Goal: Check status: Check status

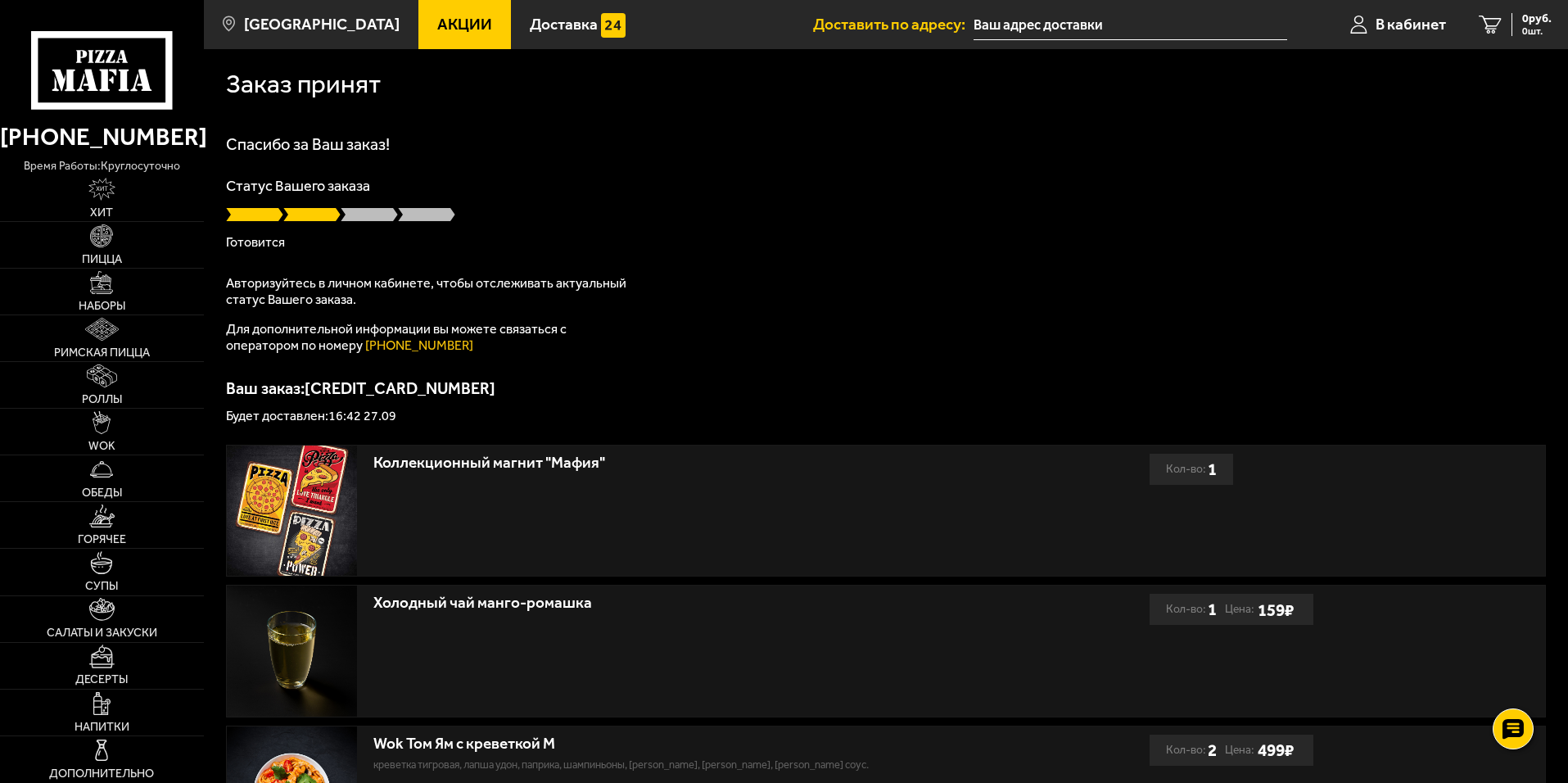
click at [830, 122] on div "Заказ принят Спасибо за Ваш заказ! Статус Вашего заказа Готовится Авторизуйтесь…" at bounding box center [886, 627] width 1364 height 1154
click at [763, 167] on div "Спасибо за Ваш заказ! Статус Вашего заказа Готовится Авторизуйтесь в личном каб…" at bounding box center [885, 279] width 1319 height 286
click at [689, 116] on div "Заказ принят Спасибо за Ваш заказ! Статус Вашего заказа Готовится Авторизуйтесь…" at bounding box center [886, 627] width 1364 height 1154
click at [1417, 29] on span "В кабинет" at bounding box center [1410, 24] width 70 height 16
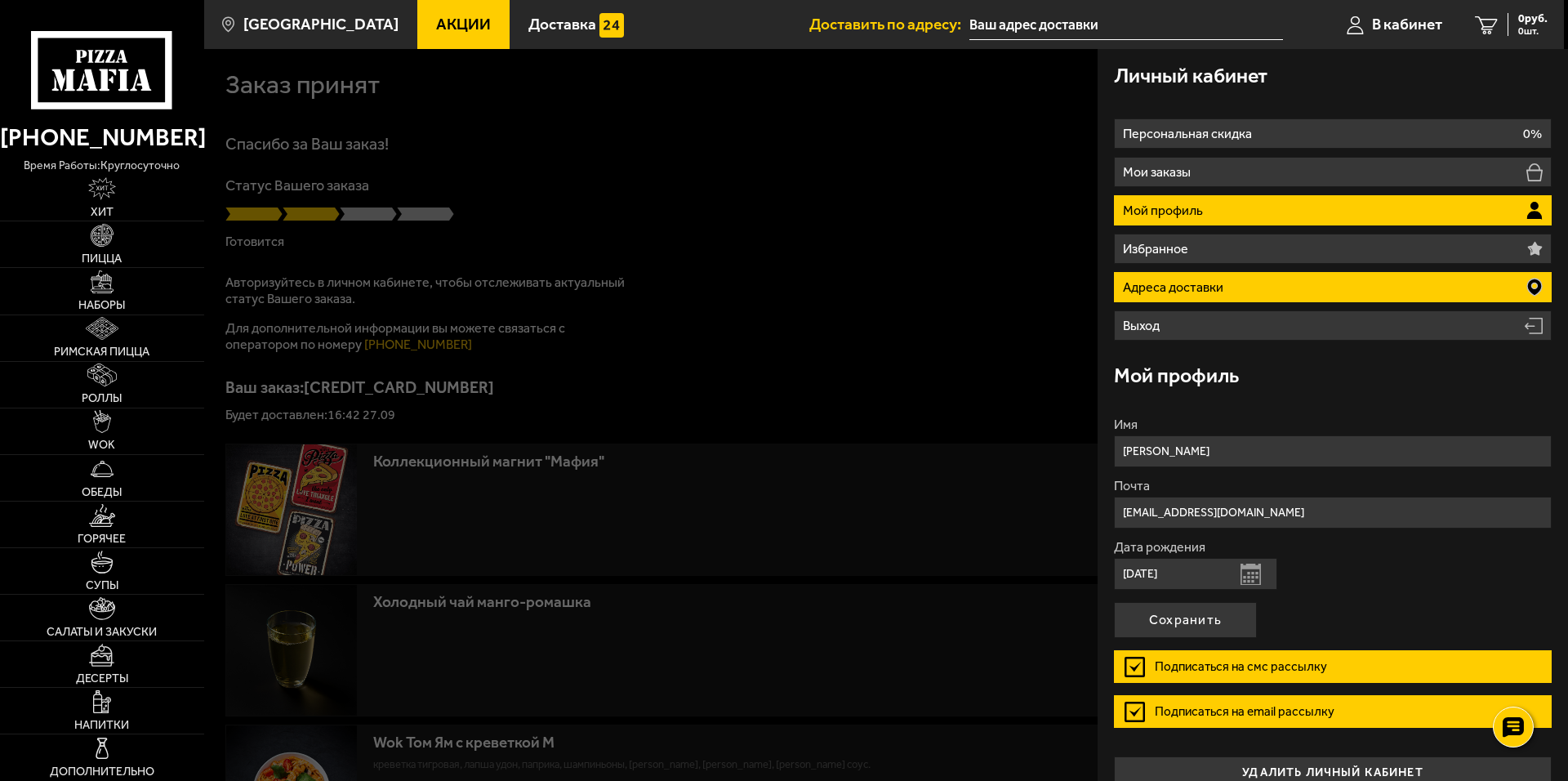
click at [1376, 286] on li "Адреса доставки" at bounding box center [1333, 286] width 438 height 30
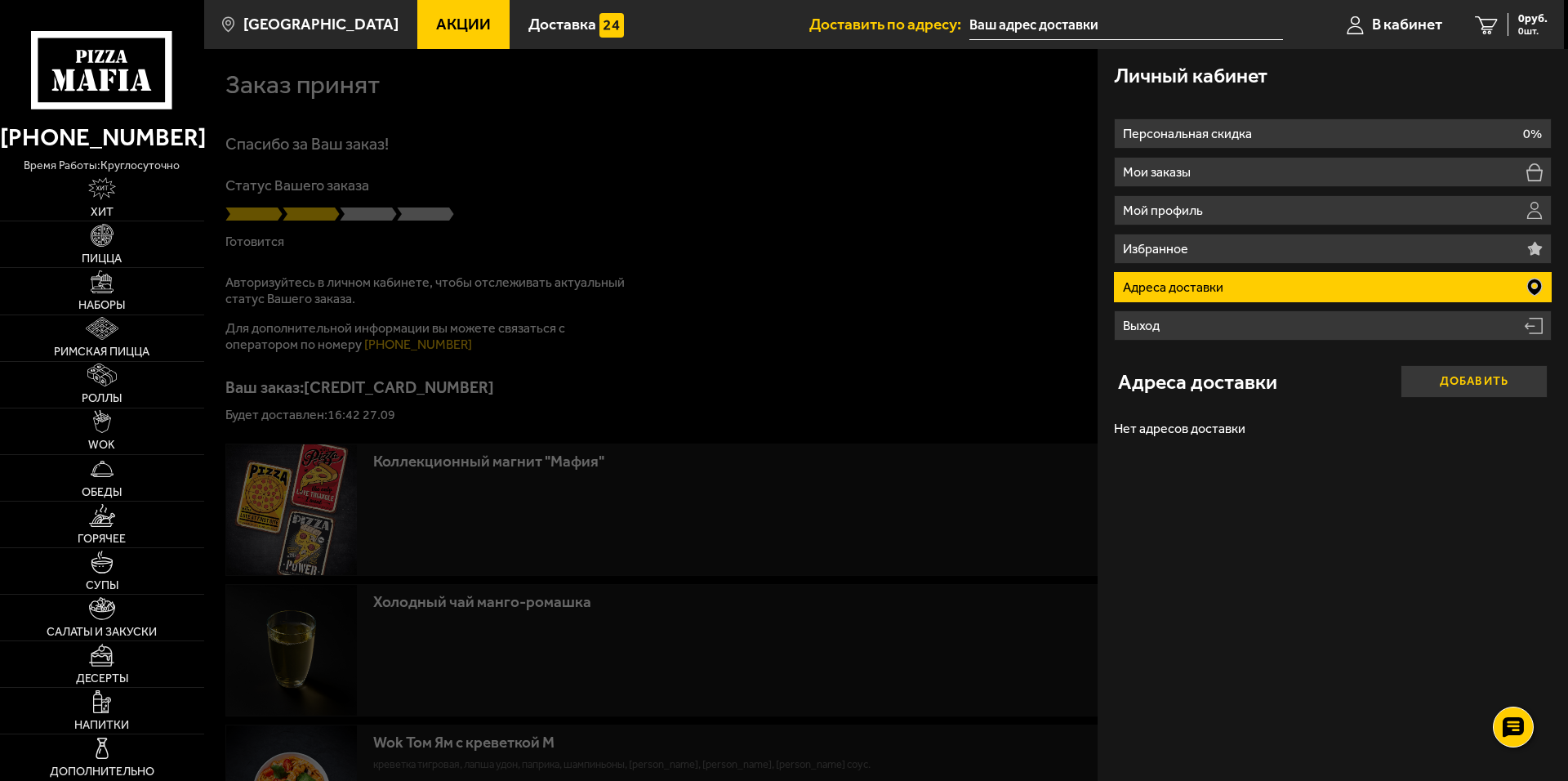
click at [1476, 390] on button "Добавить" at bounding box center [1473, 381] width 147 height 33
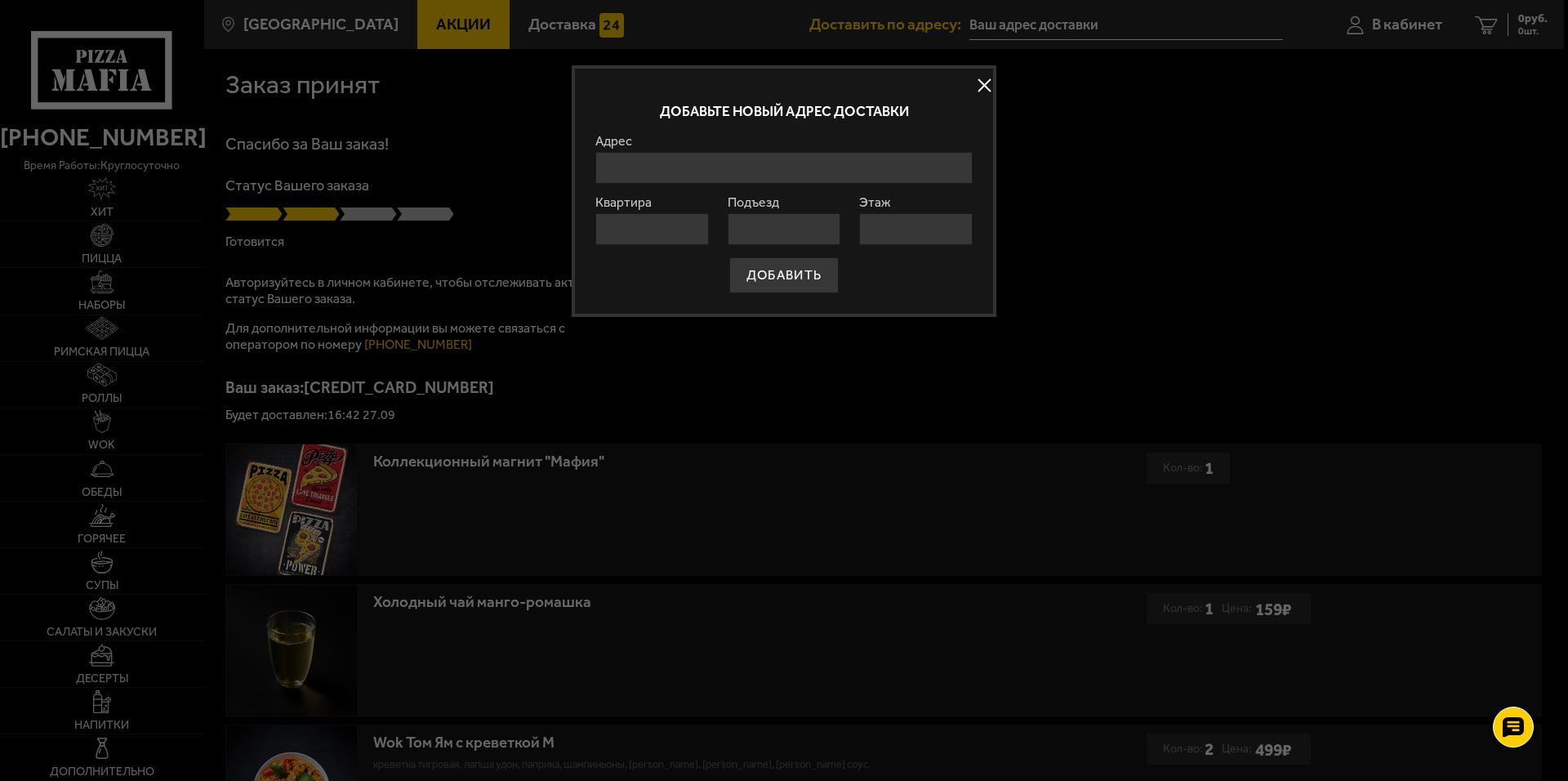
click at [714, 159] on input "Адрес" at bounding box center [784, 168] width 378 height 32
type input "Краснопутиловская улица, 45, подъезд 5"
type input "47"
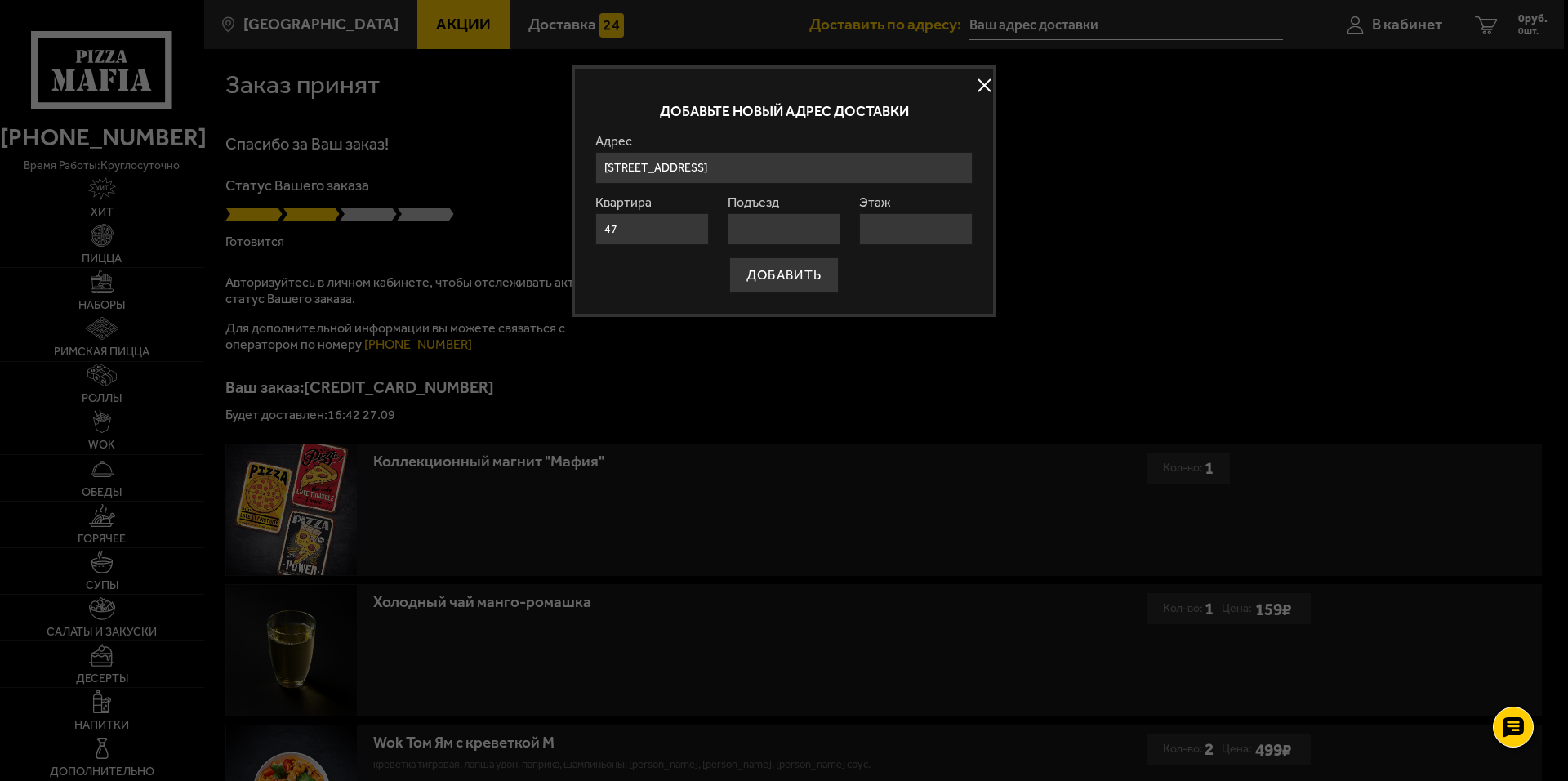
type input "5"
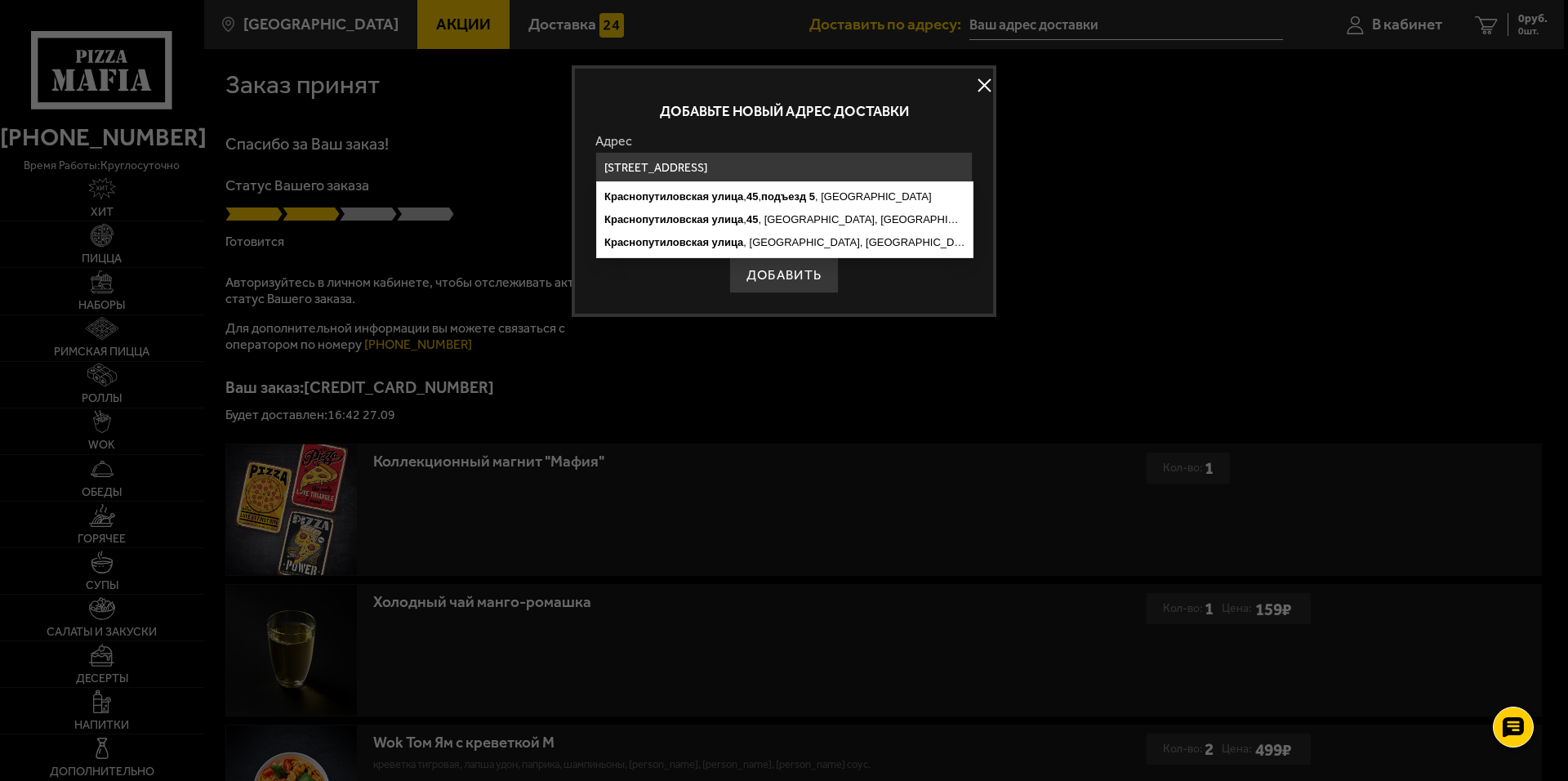
click at [888, 289] on div "ДОБАВИТЬ" at bounding box center [784, 275] width 378 height 36
click at [923, 124] on div "Добавьте новый адрес доставки" at bounding box center [784, 112] width 378 height 46
click at [907, 296] on div "Добавьте новый адрес доставки Адрес Краснопутиловская улица , 45 , подъезд 5 , …" at bounding box center [784, 192] width 425 height 252
click at [815, 192] on ymaps "5" at bounding box center [812, 196] width 5 height 12
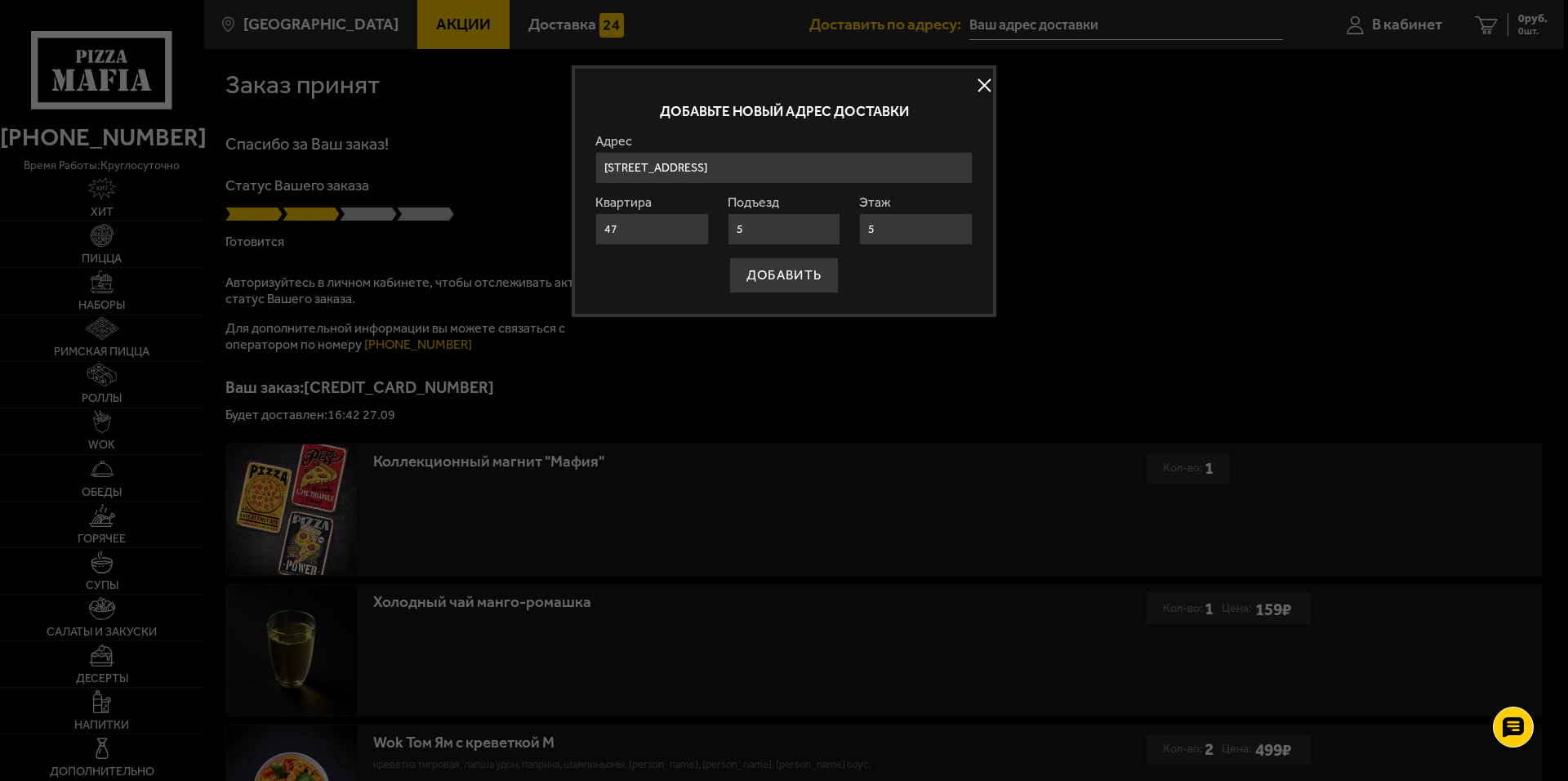
click at [910, 160] on input "Санкт-Петербург, Краснопутиловская улица, 45, подъезд 5" at bounding box center [784, 168] width 378 height 32
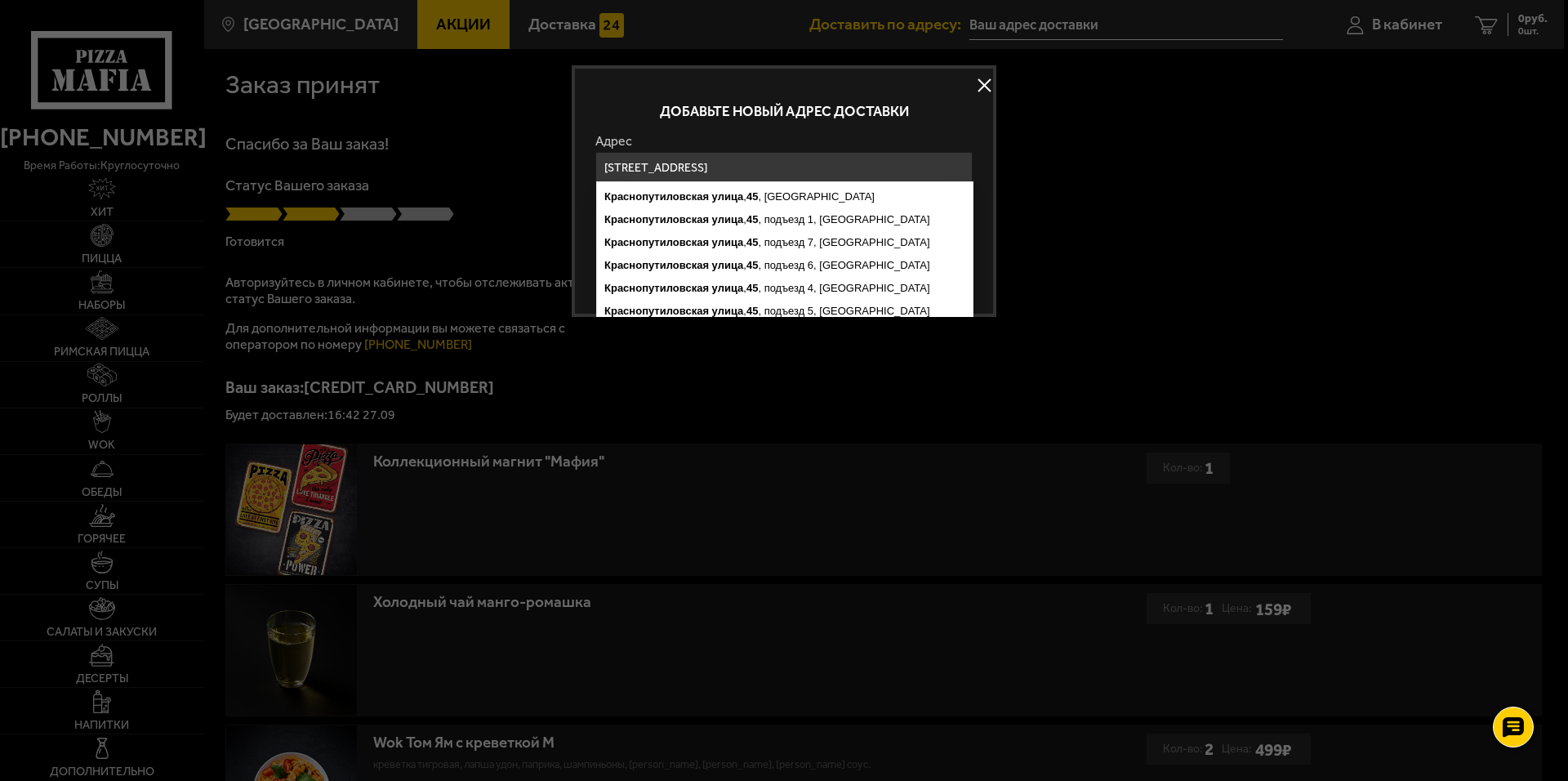
type input "Санкт-Петербург, Краснопутиловская улица, 45"
click at [922, 113] on p "Добавьте новый адрес доставки" at bounding box center [784, 111] width 378 height 14
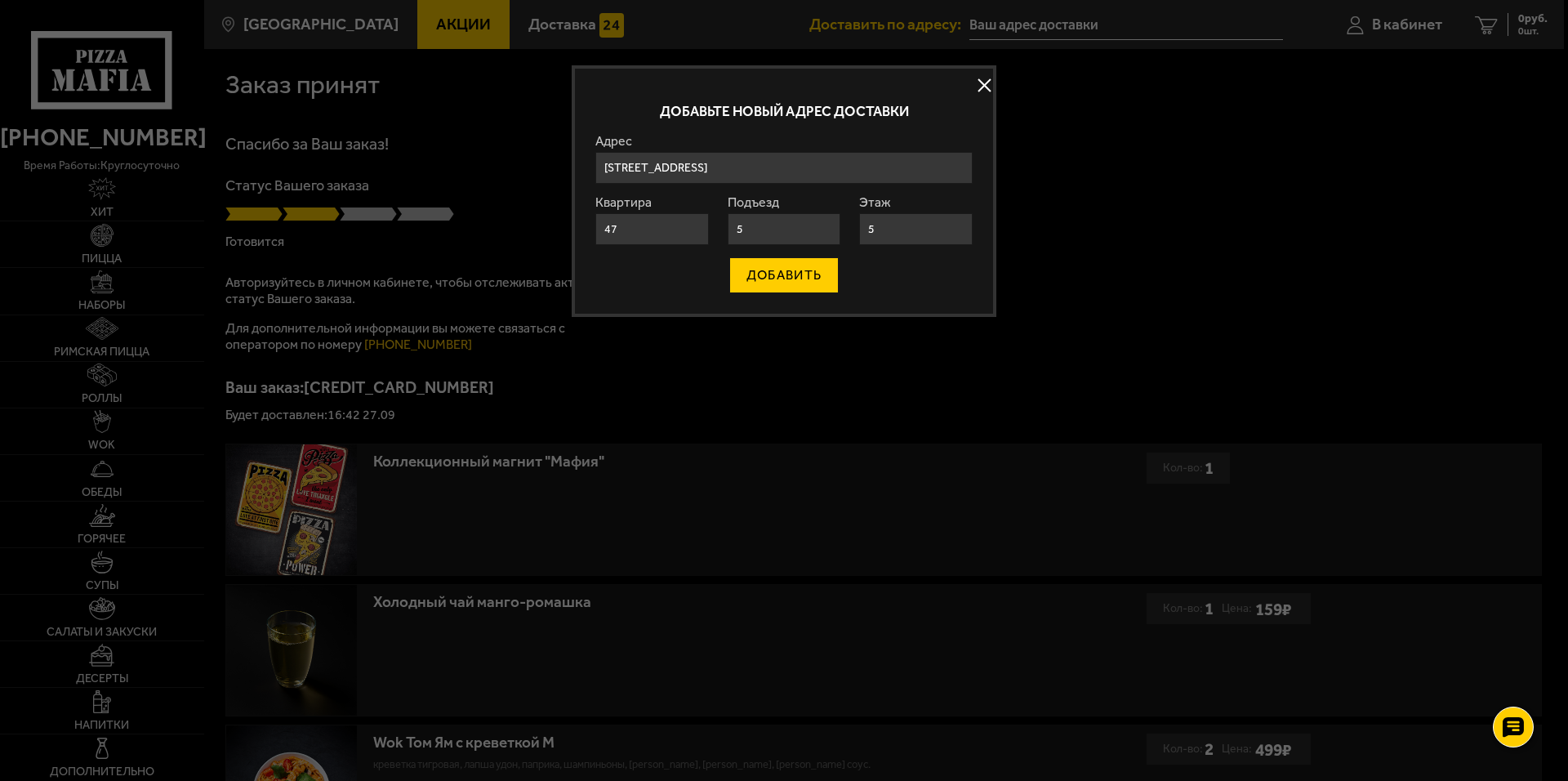
click at [813, 278] on button "ДОБАВИТЬ" at bounding box center [784, 275] width 109 height 36
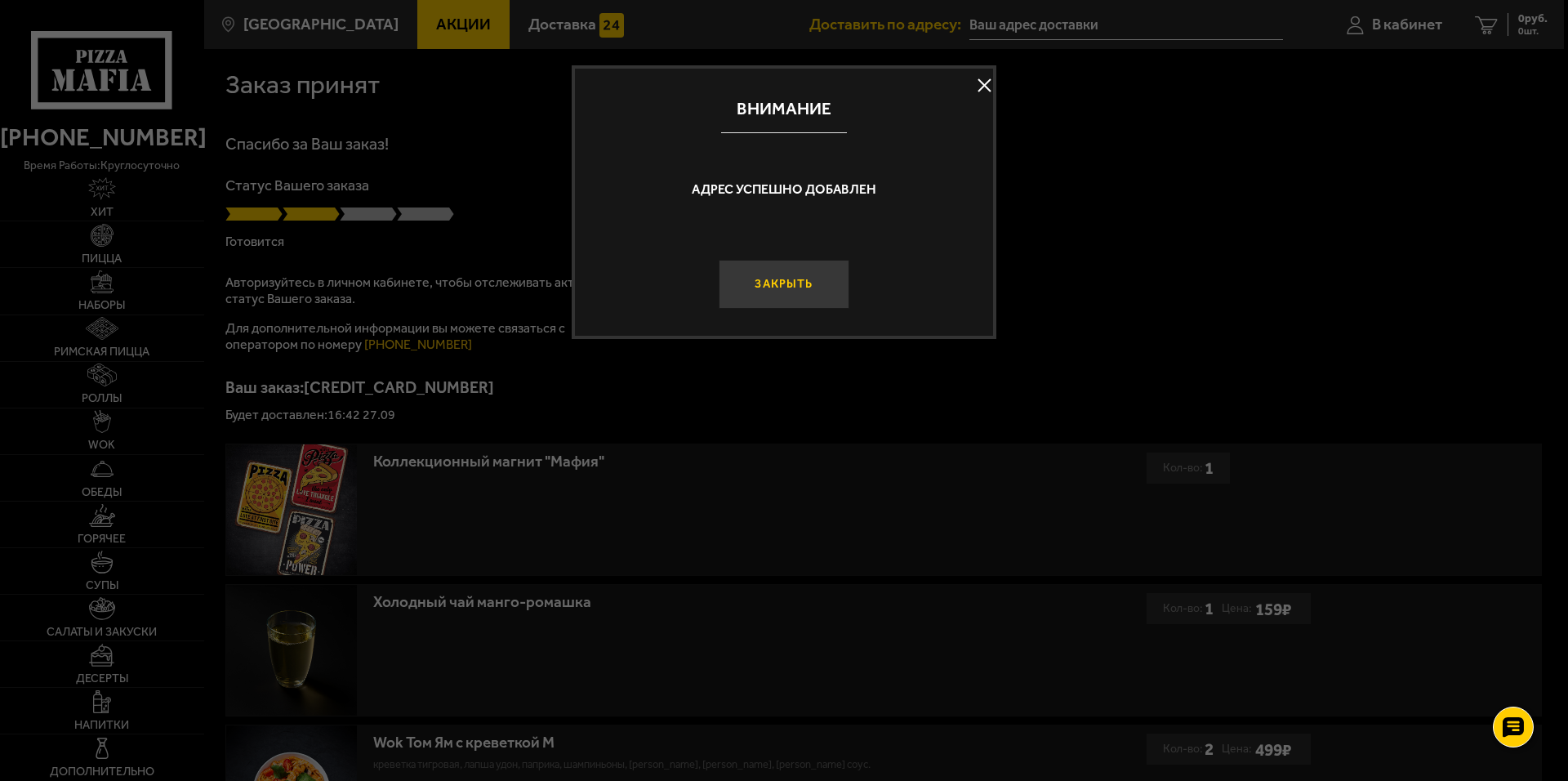
click at [802, 276] on button "Закрыть" at bounding box center [784, 285] width 130 height 49
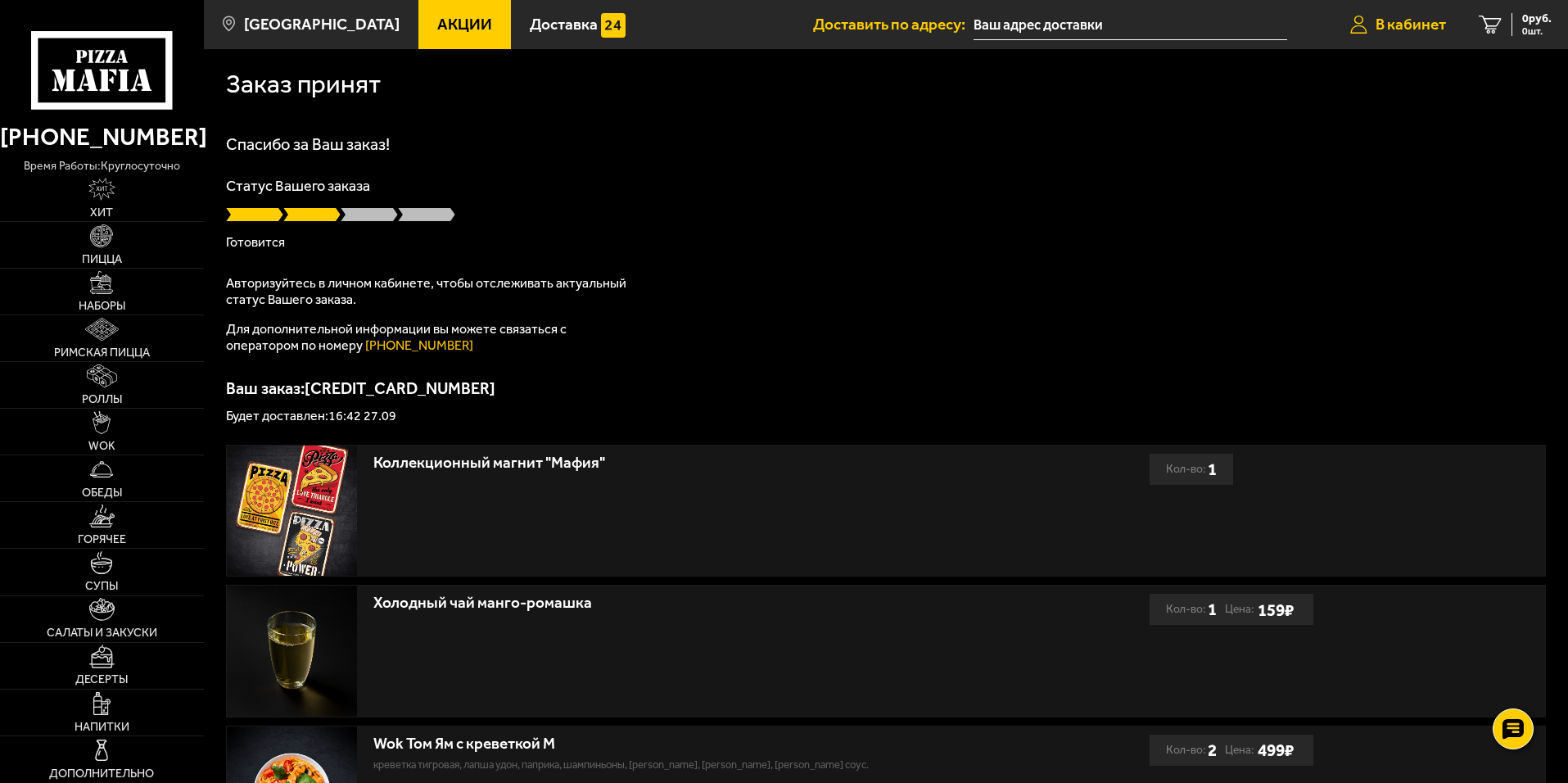
click at [1435, 27] on span "В кабинет" at bounding box center [1410, 24] width 70 height 16
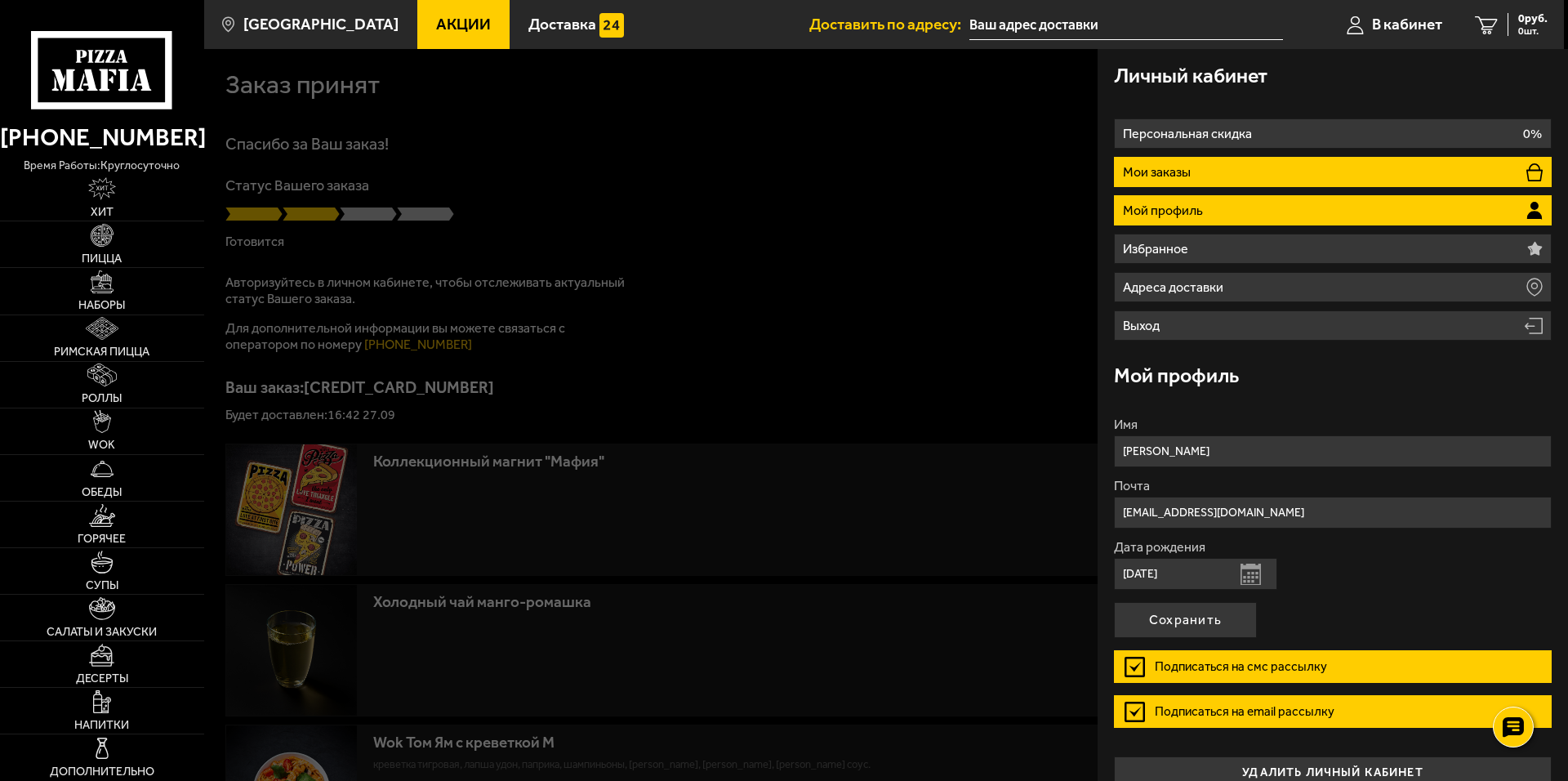
click at [1319, 172] on li "Мои заказы" at bounding box center [1333, 172] width 438 height 30
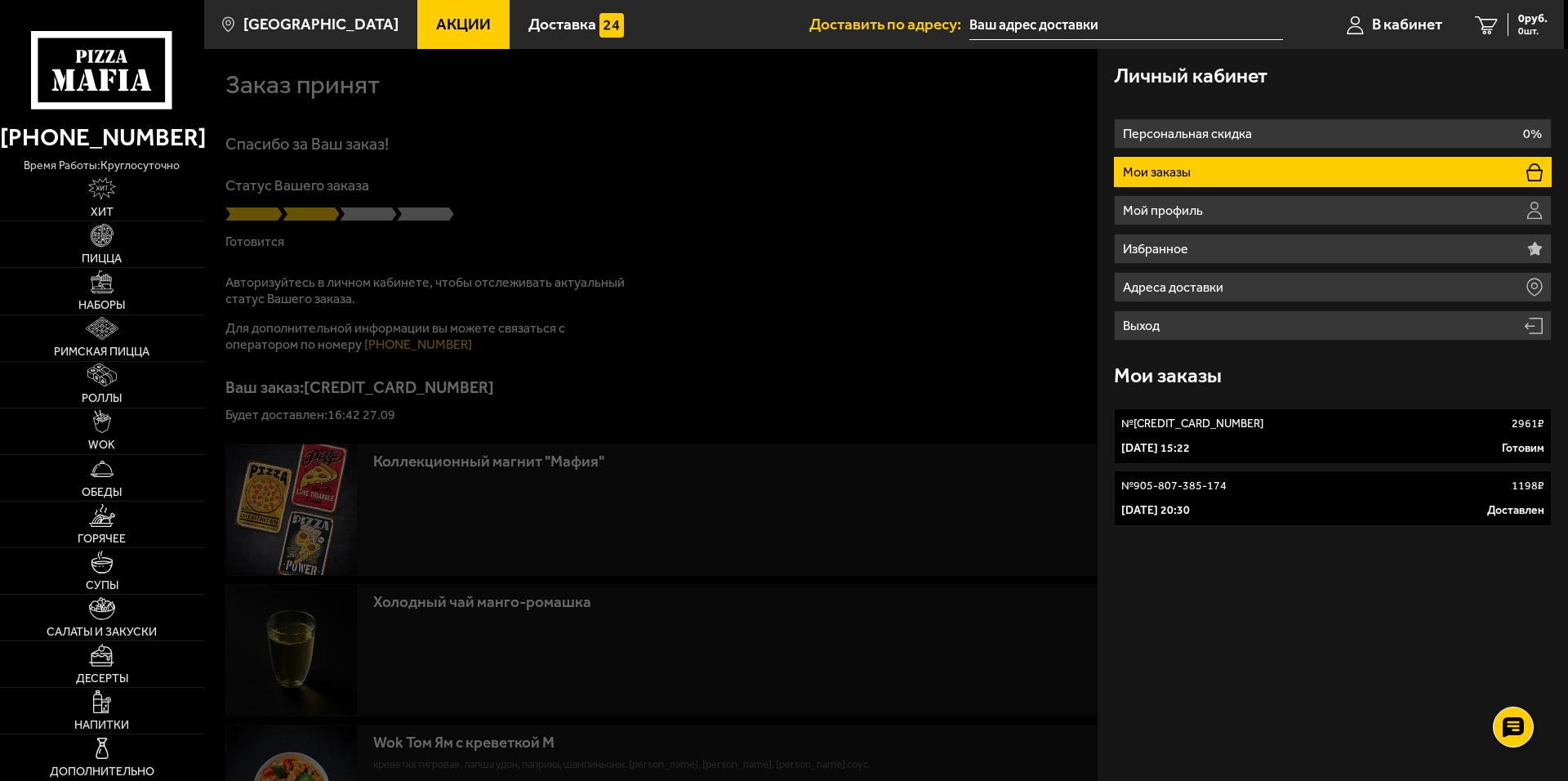
click at [1312, 451] on div "27 сентября 2025 г. 15:22 Готовим" at bounding box center [1333, 449] width 423 height 16
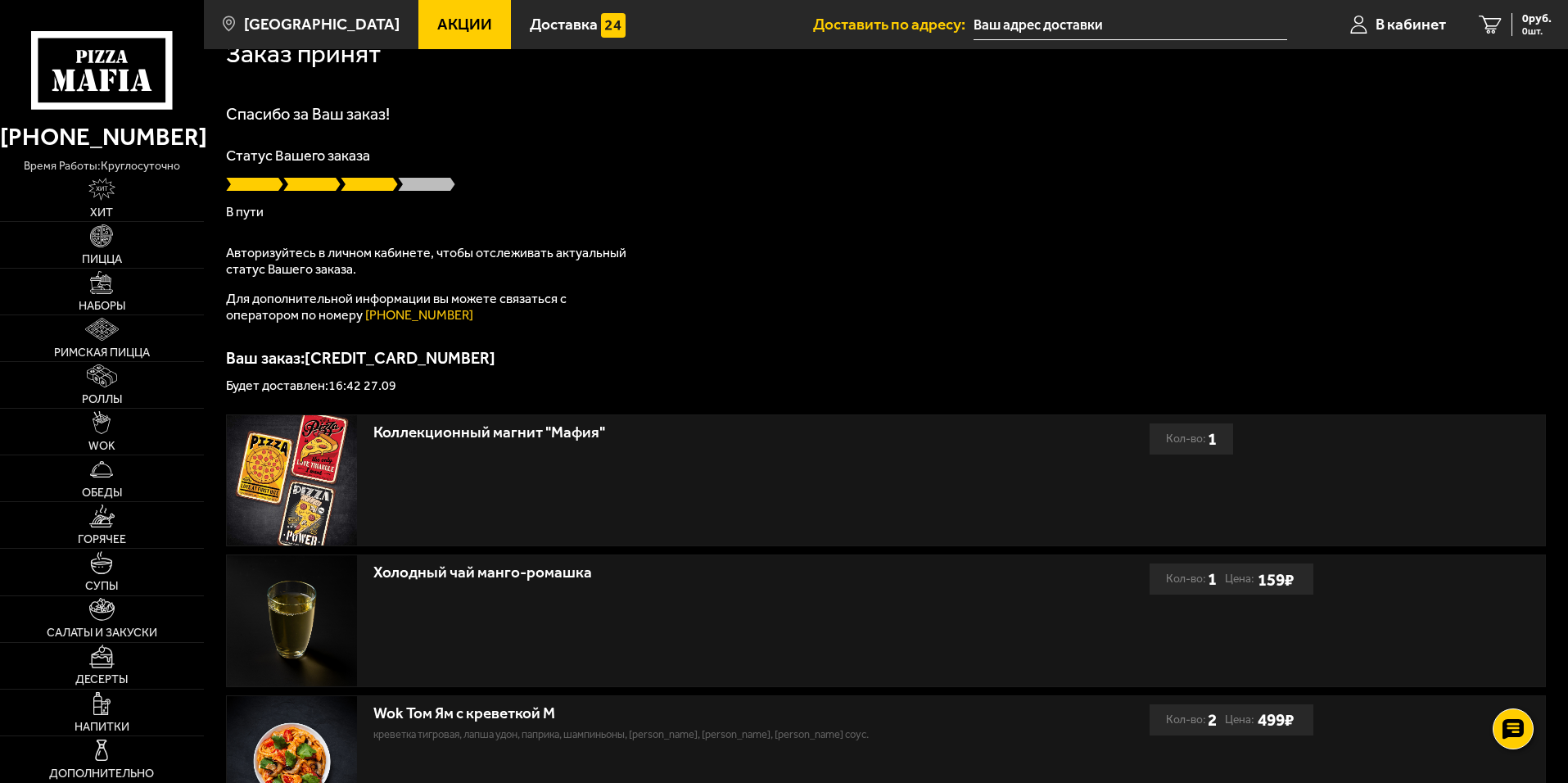
scroll to position [33, 0]
